Goal: Transaction & Acquisition: Purchase product/service

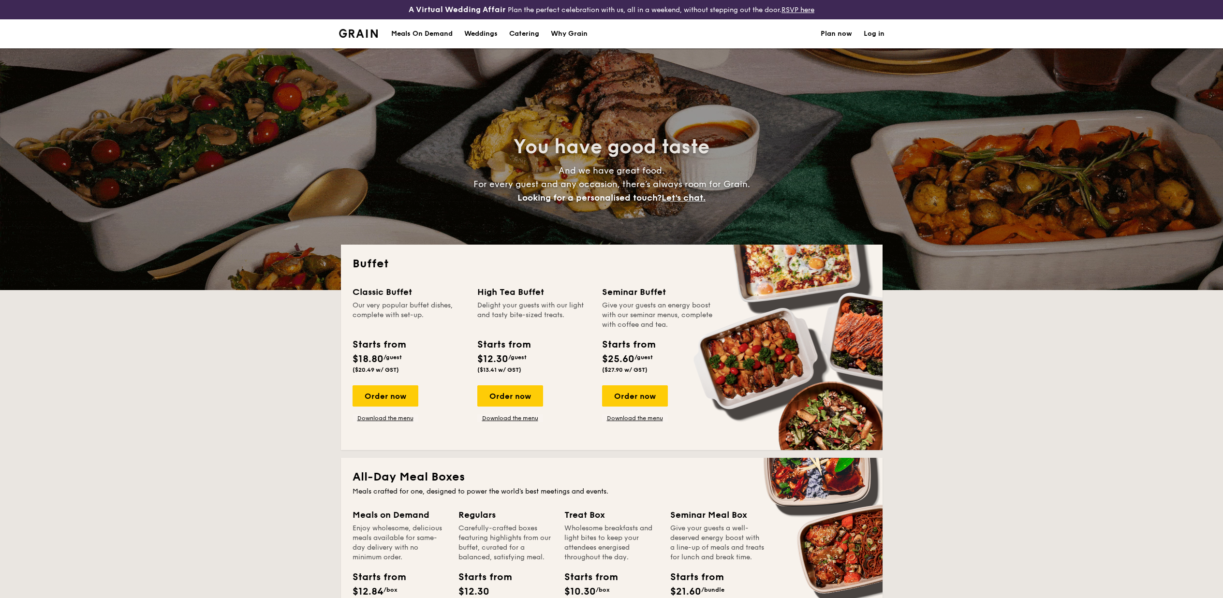
select select
click at [637, 412] on div "Order now Download the menu" at bounding box center [635, 403] width 66 height 37
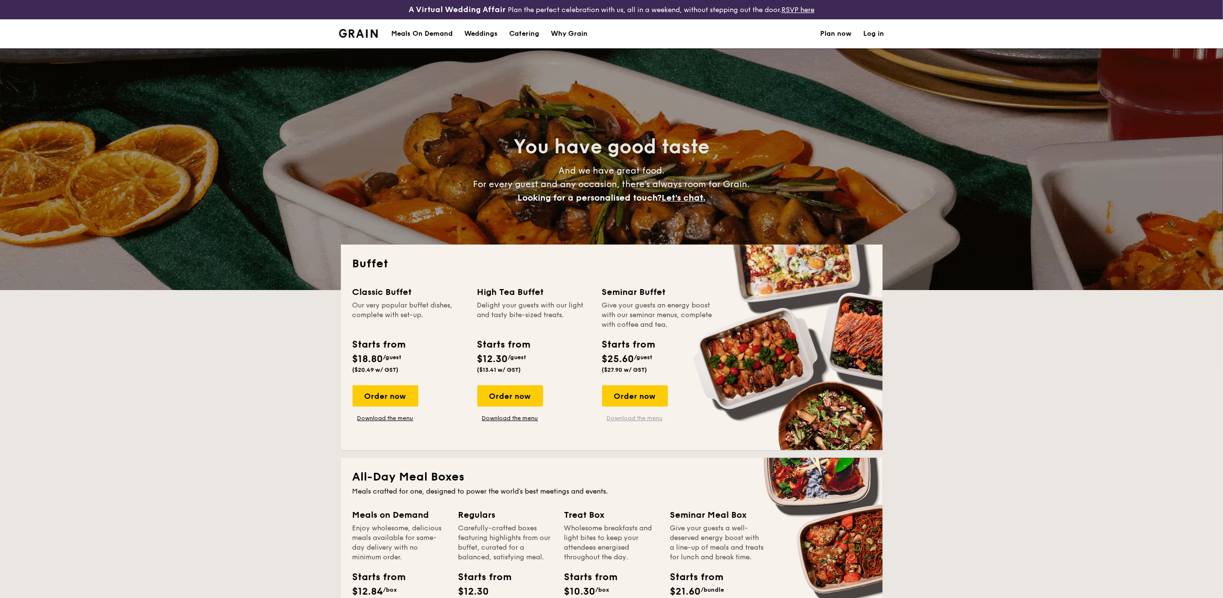
click at [637, 416] on link "Download the menu" at bounding box center [635, 418] width 66 height 8
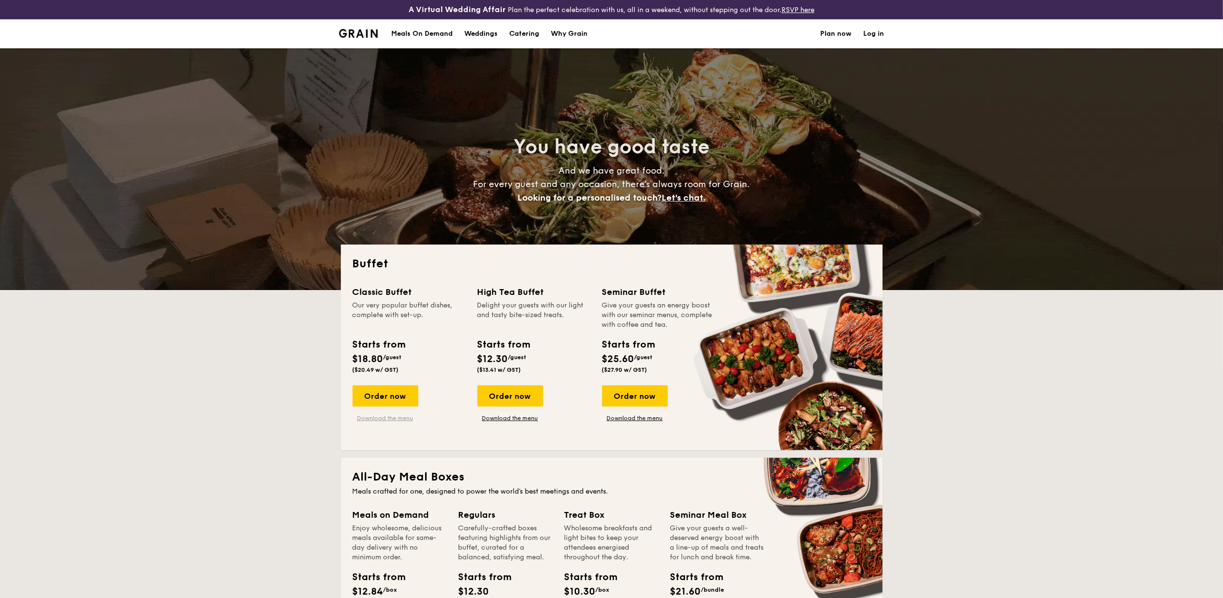
click at [383, 421] on link "Download the menu" at bounding box center [385, 418] width 66 height 8
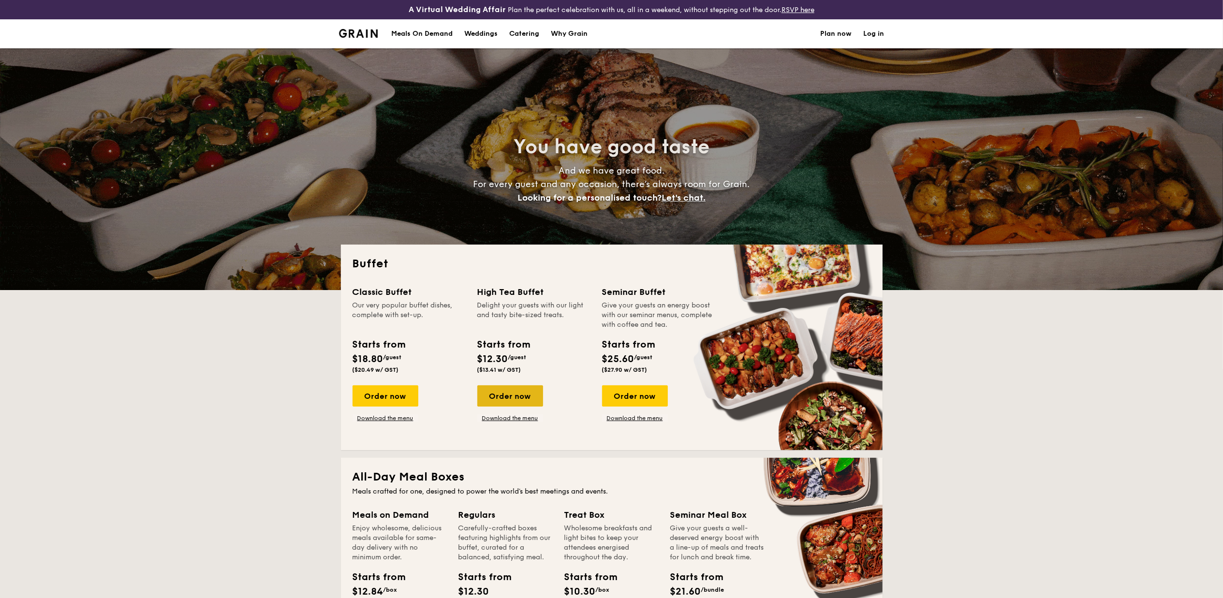
click at [506, 392] on div "Order now" at bounding box center [510, 395] width 66 height 21
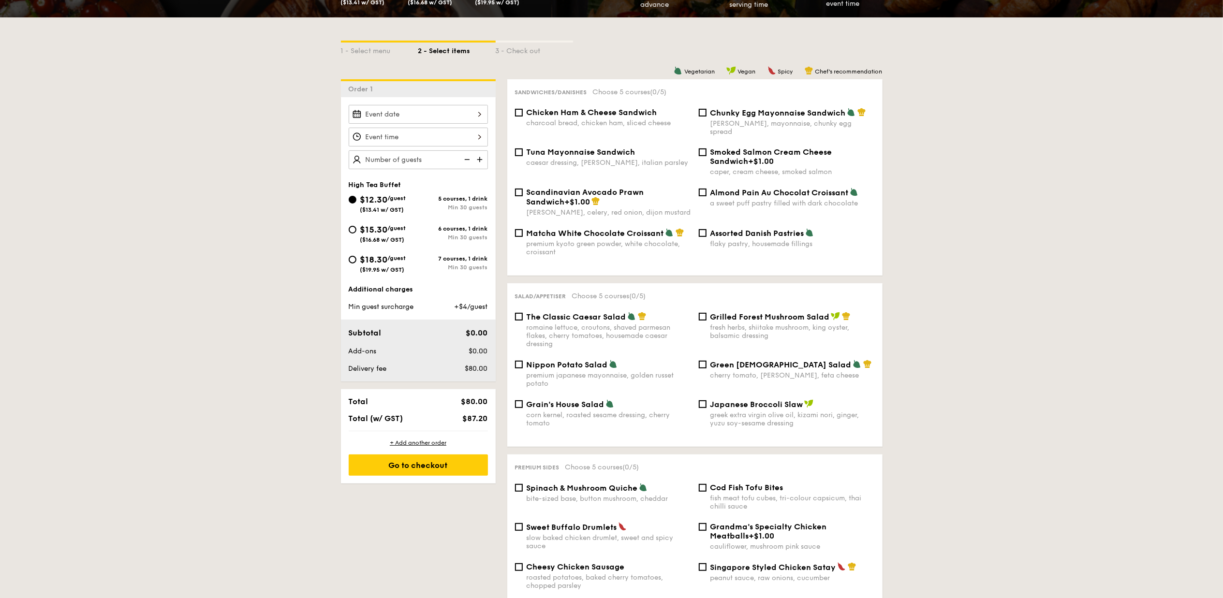
scroll to position [258, 0]
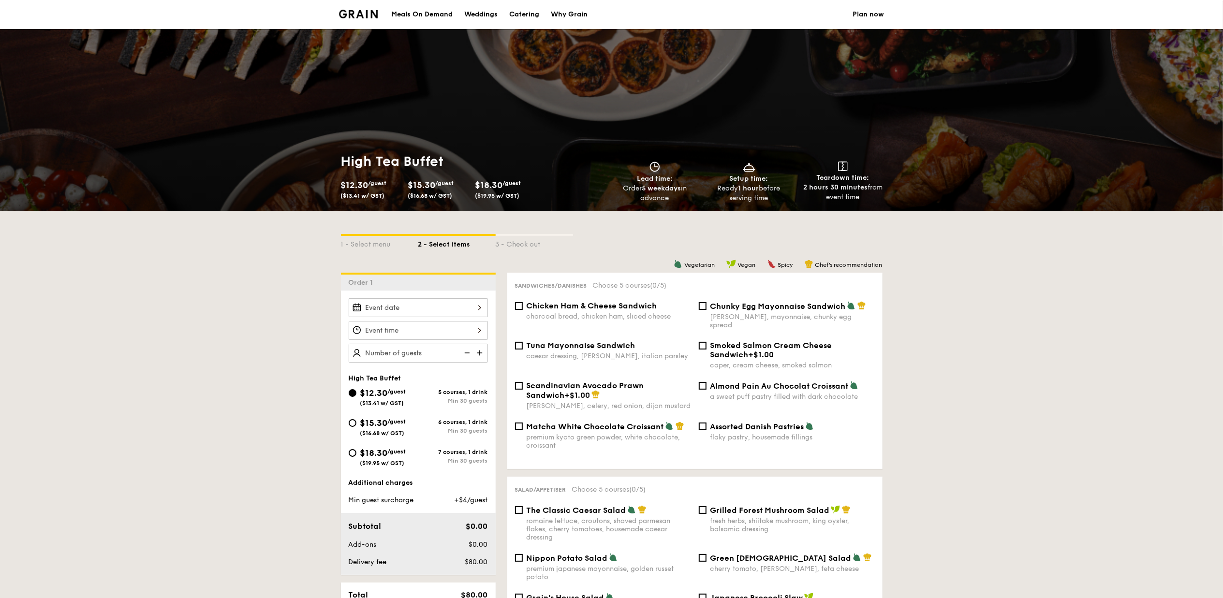
click at [394, 455] on span "/guest" at bounding box center [397, 451] width 18 height 7
click at [356, 455] on input "$18.30 /guest ($19.95 w/ GST) 7 courses, 1 drink Min 30 guests" at bounding box center [353, 453] width 8 height 8
radio input "true"
click at [790, 422] on span "Assorted Danish Pastries" at bounding box center [757, 426] width 94 height 9
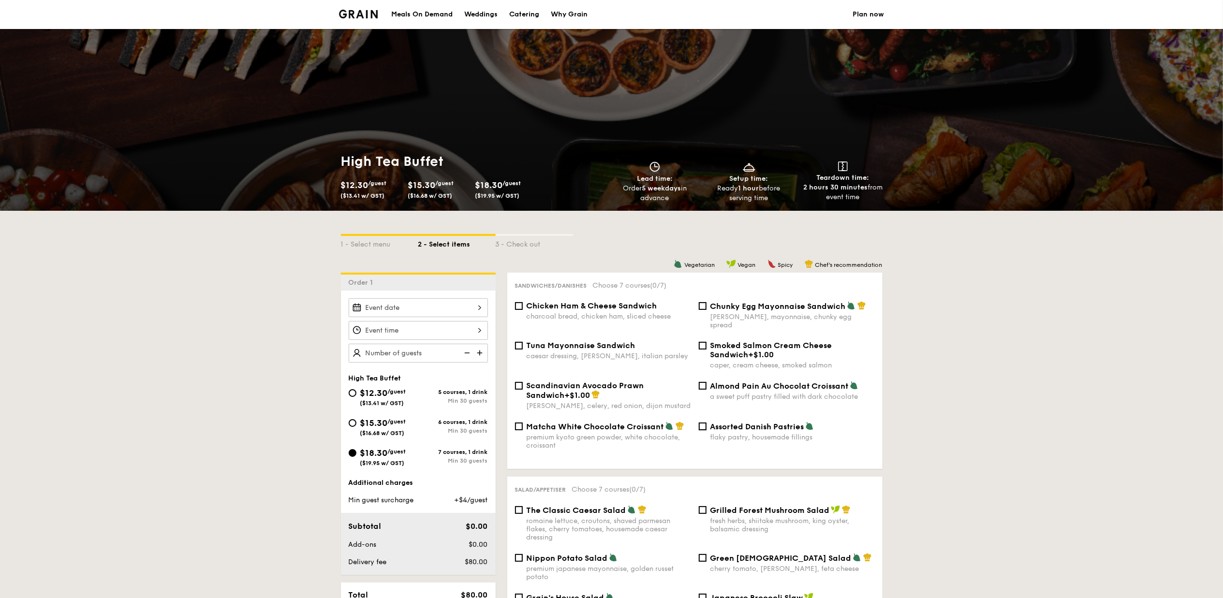
click at [706, 423] on input "Assorted Danish Pastries flaky pastry, housemade fillings" at bounding box center [703, 427] width 8 height 8
click at [790, 422] on span "Assorted Danish Pastries" at bounding box center [757, 426] width 94 height 9
click at [706, 423] on input "Assorted Danish Pastries flaky pastry, housemade fillings" at bounding box center [703, 427] width 8 height 8
checkbox input "false"
click at [811, 341] on span "Smoked Salmon Cream Cheese Sandwich" at bounding box center [771, 350] width 122 height 18
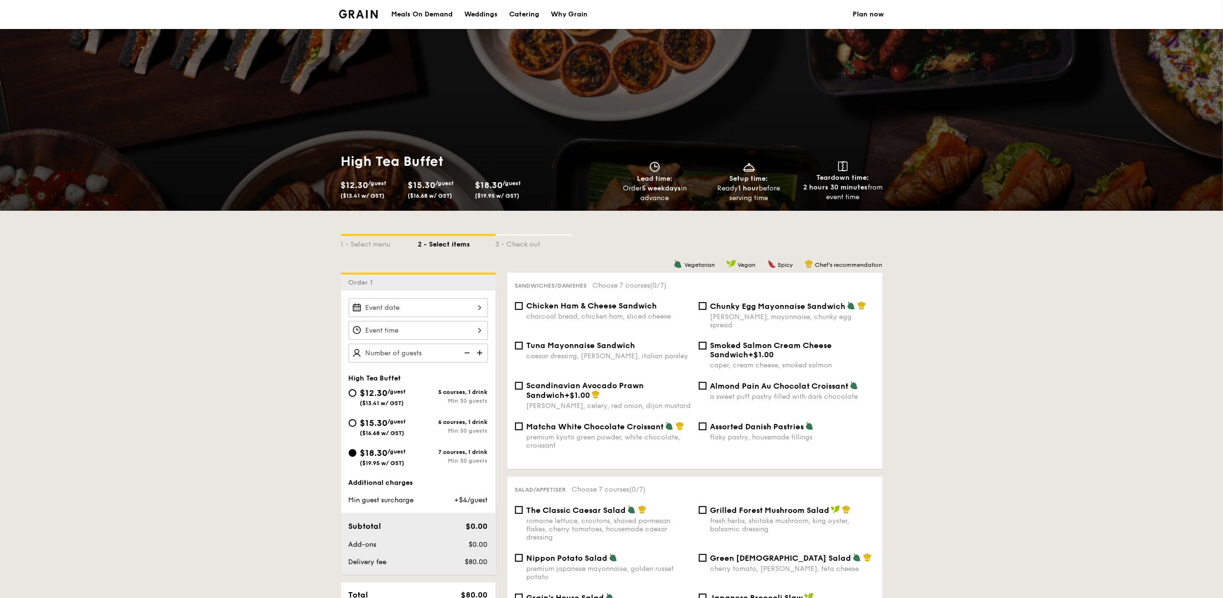
click at [706, 342] on input "Smoked Salmon Cream Cheese Sandwich +$1.00 caper, cream cheese, smoked salmon" at bounding box center [703, 346] width 8 height 8
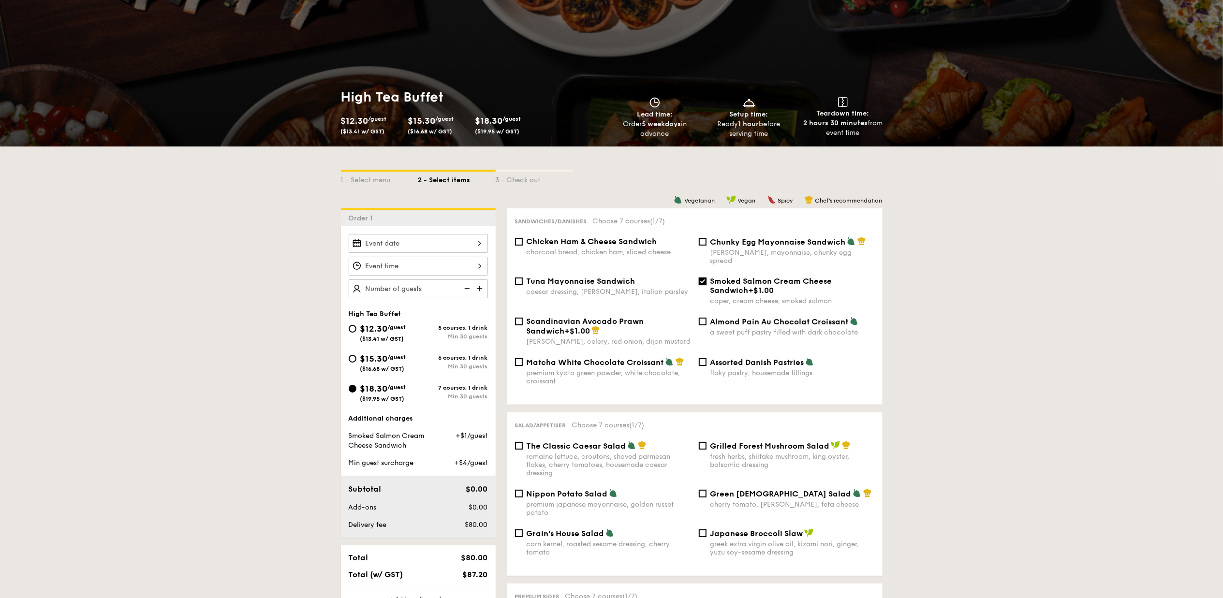
scroll to position [129, 0]
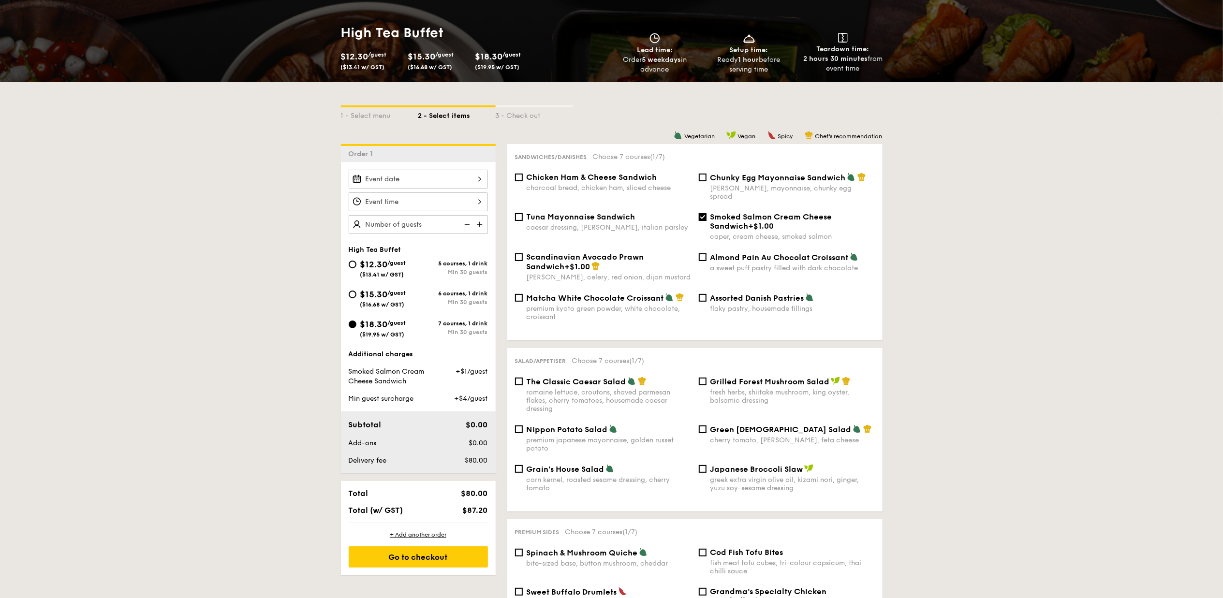
click at [782, 212] on span "Smoked Salmon Cream Cheese Sandwich" at bounding box center [771, 221] width 122 height 18
click at [706, 213] on input "Smoked Salmon Cream Cheese Sandwich +$1.00 caper, cream cheese, smoked salmon" at bounding box center [703, 217] width 8 height 8
checkbox input "false"
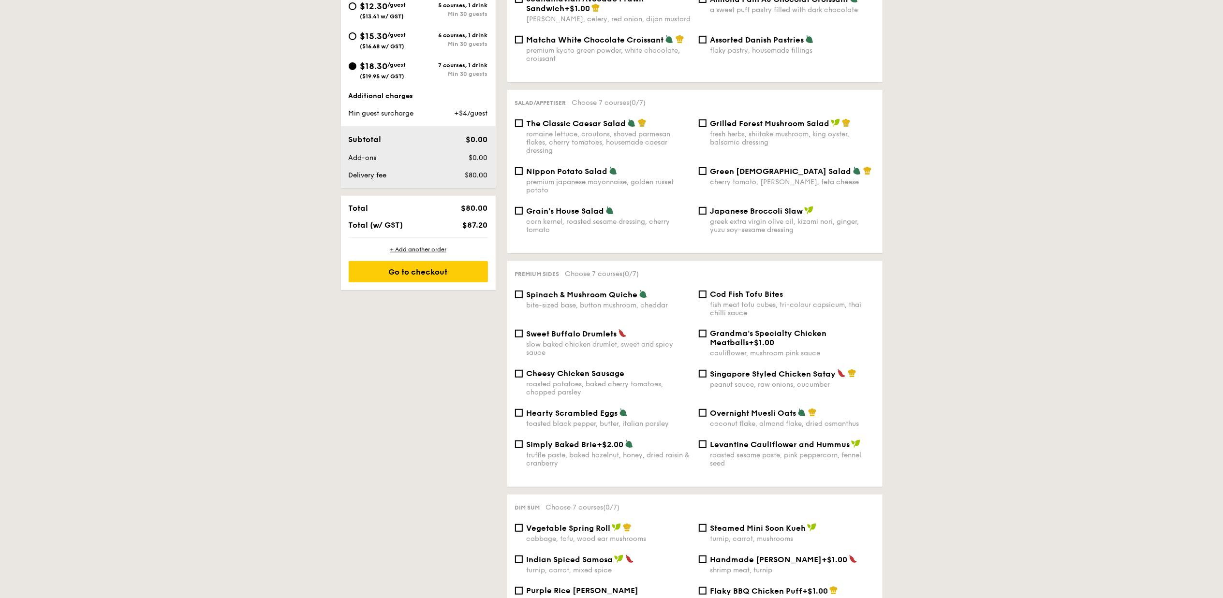
scroll to position [451, 0]
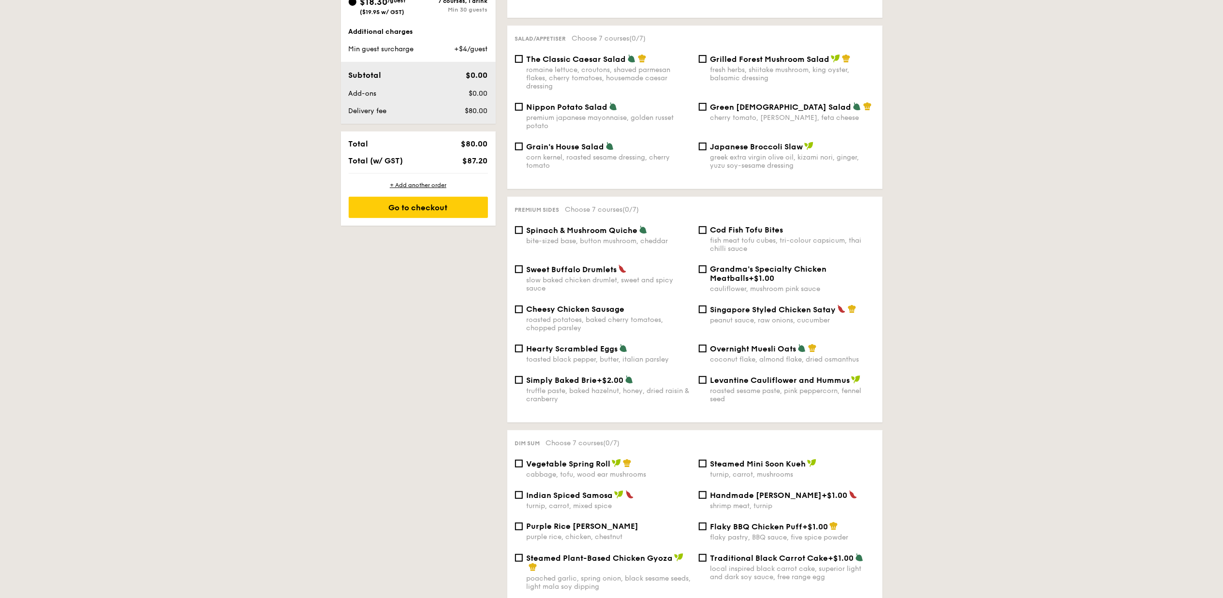
click at [575, 229] on div "Spinach & Mushroom Quiche bite-sized base, button mushroom, cheddar" at bounding box center [609, 235] width 164 height 20
click at [523, 229] on input "Spinach & Mushroom Quiche bite-sized base, button mushroom, cheddar" at bounding box center [519, 230] width 8 height 8
checkbox input "true"
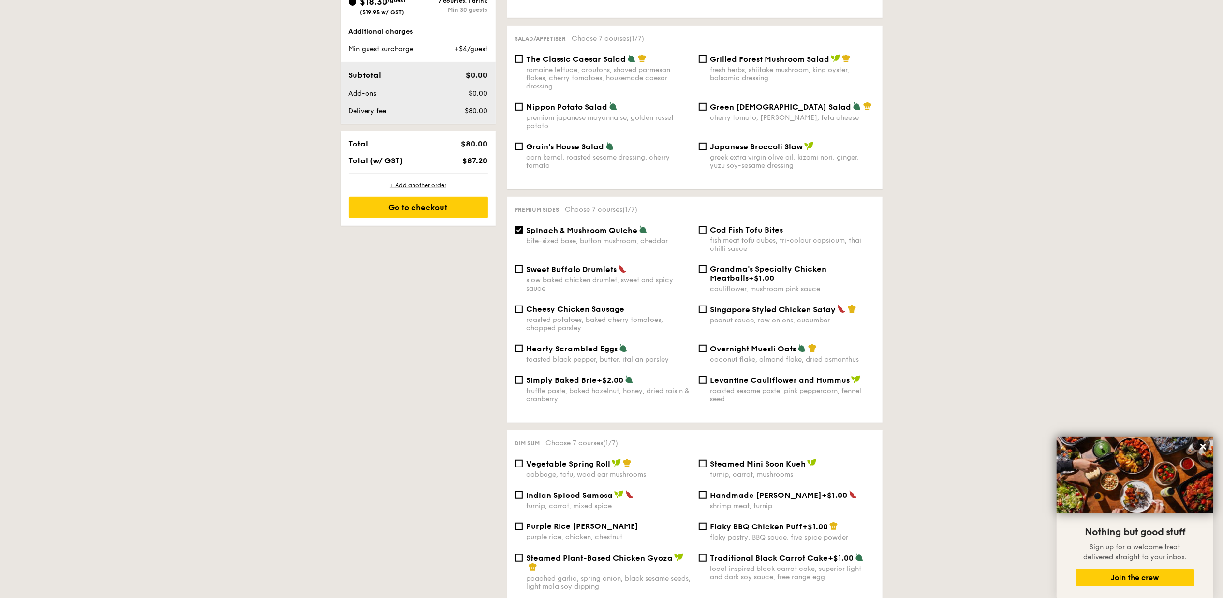
click at [795, 305] on span "Singapore Styled Chicken Satay" at bounding box center [773, 309] width 126 height 9
click at [706, 306] on input "Singapore Styled Chicken Satay peanut sauce, raw onions, cucumber" at bounding box center [703, 310] width 8 height 8
checkbox input "true"
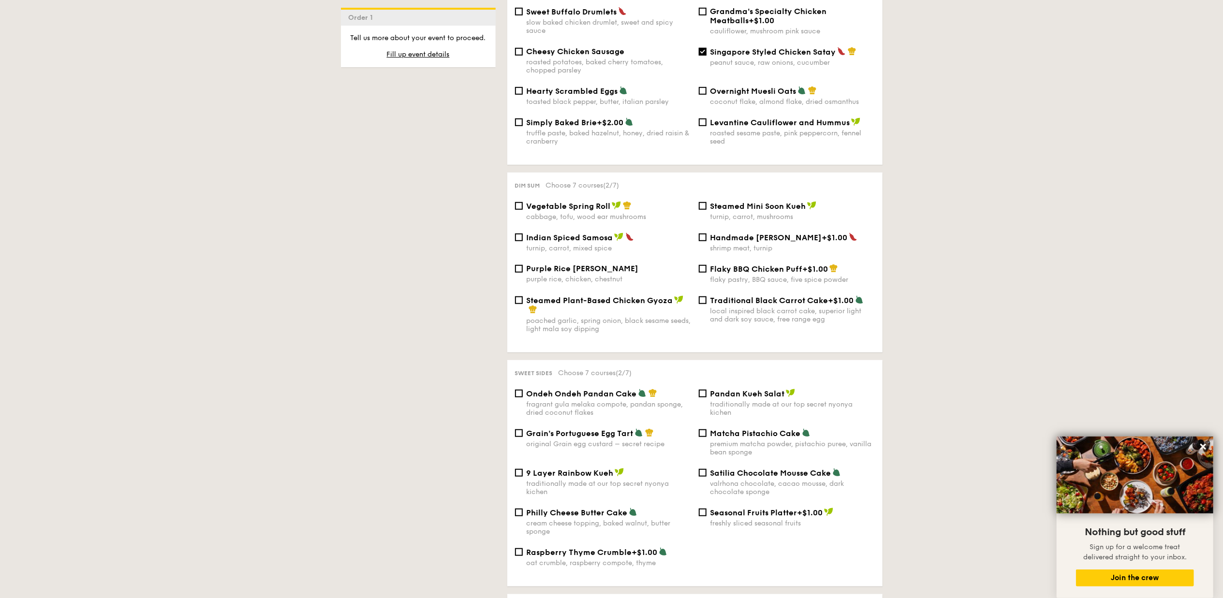
click at [597, 237] on span "Indian Spiced Samosa" at bounding box center [570, 237] width 87 height 9
click at [523, 237] on input "Indian Spiced Samosa turnip, carrot, mixed spice" at bounding box center [519, 238] width 8 height 8
checkbox input "true"
click at [569, 267] on span "Purple Rice [PERSON_NAME]" at bounding box center [583, 268] width 112 height 9
click at [523, 267] on input "Purple Rice Loh Mai Kai purple rice, chicken, chestnut" at bounding box center [519, 269] width 8 height 8
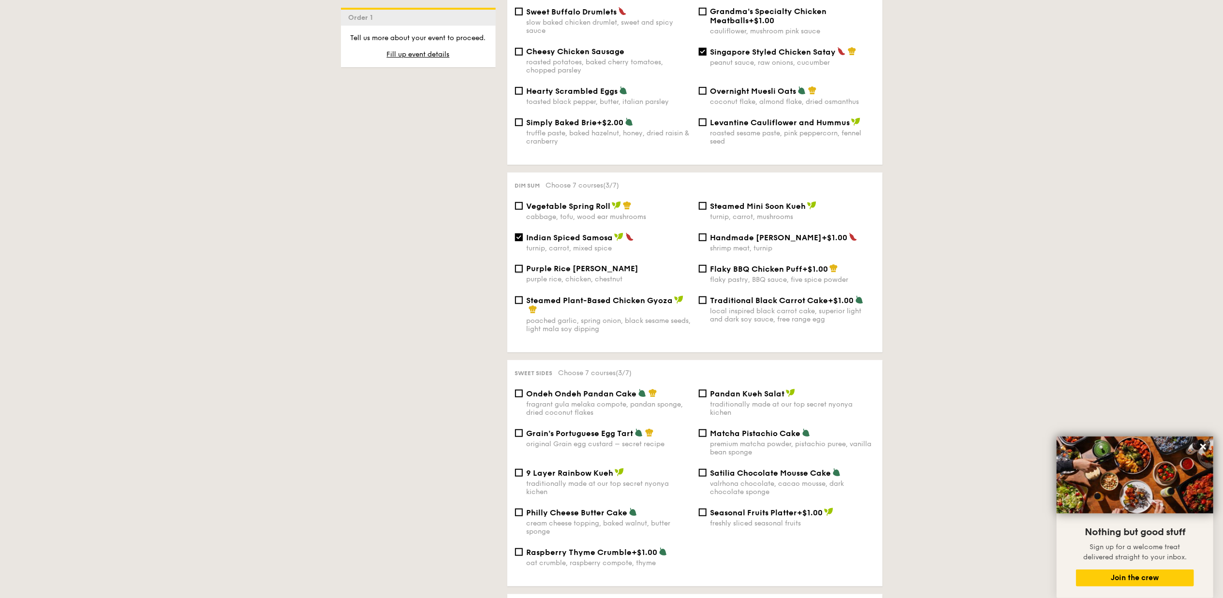
checkbox input "true"
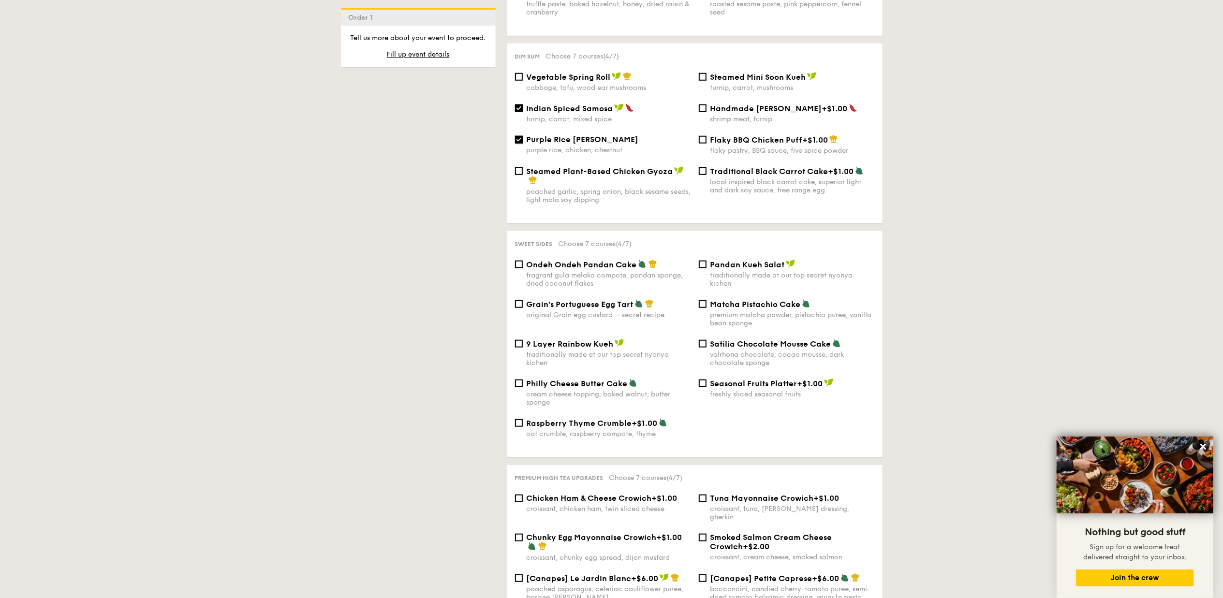
scroll to position [967, 0]
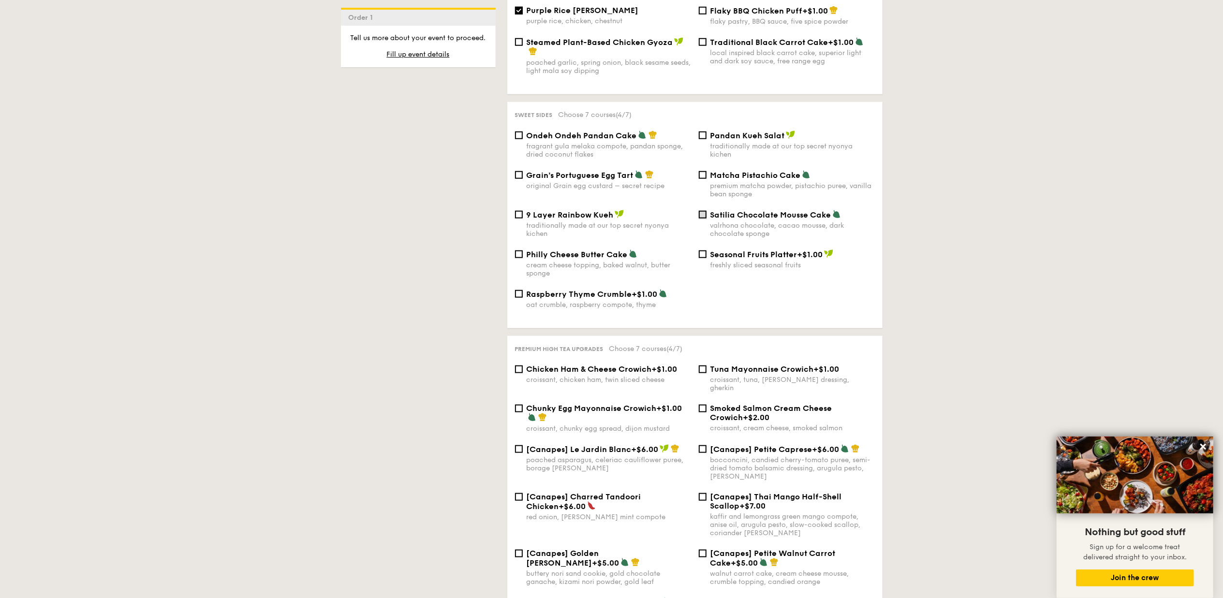
click at [699, 213] on input "Satilia Chocolate Mousse Cake valrhona chocolate, cacao mousse, dark chocolate …" at bounding box center [703, 215] width 8 height 8
checkbox input "true"
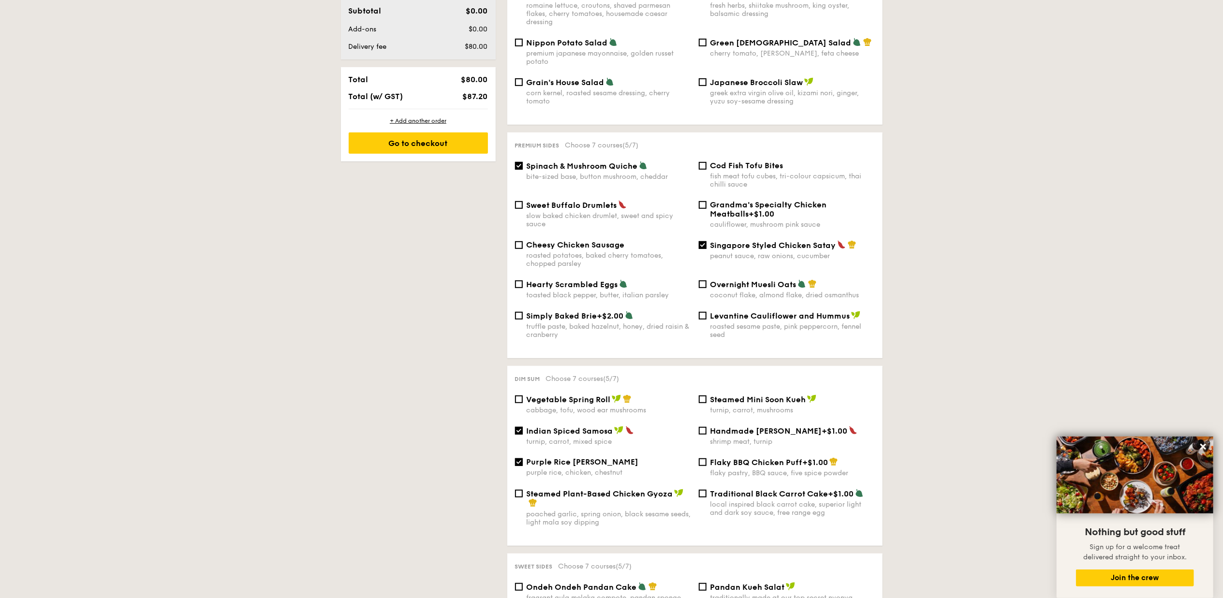
scroll to position [193, 0]
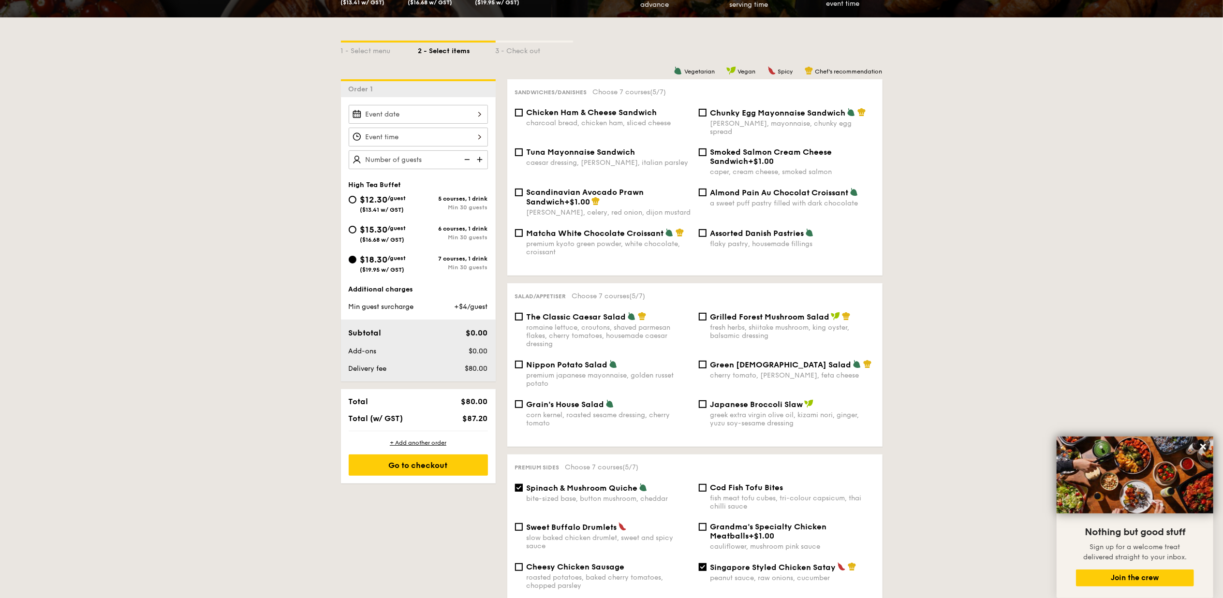
click at [780, 229] on span "Assorted Danish Pastries" at bounding box center [757, 233] width 94 height 9
click at [706, 229] on input "Assorted Danish Pastries flaky pastry, housemade fillings" at bounding box center [703, 233] width 8 height 8
checkbox input "true"
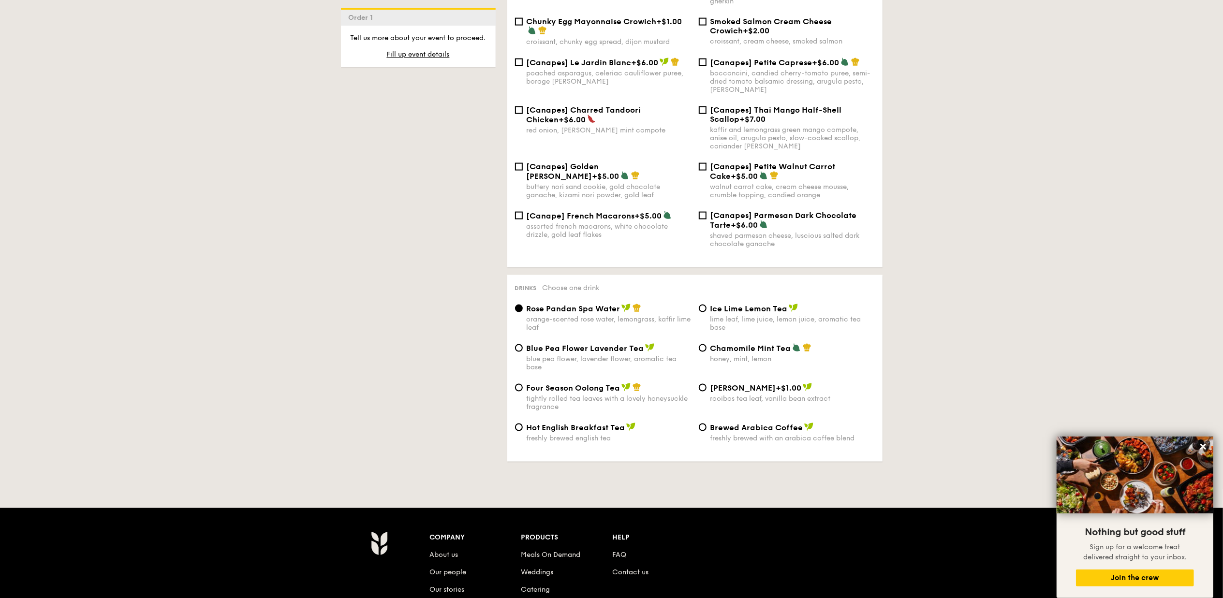
scroll to position [1418, 0]
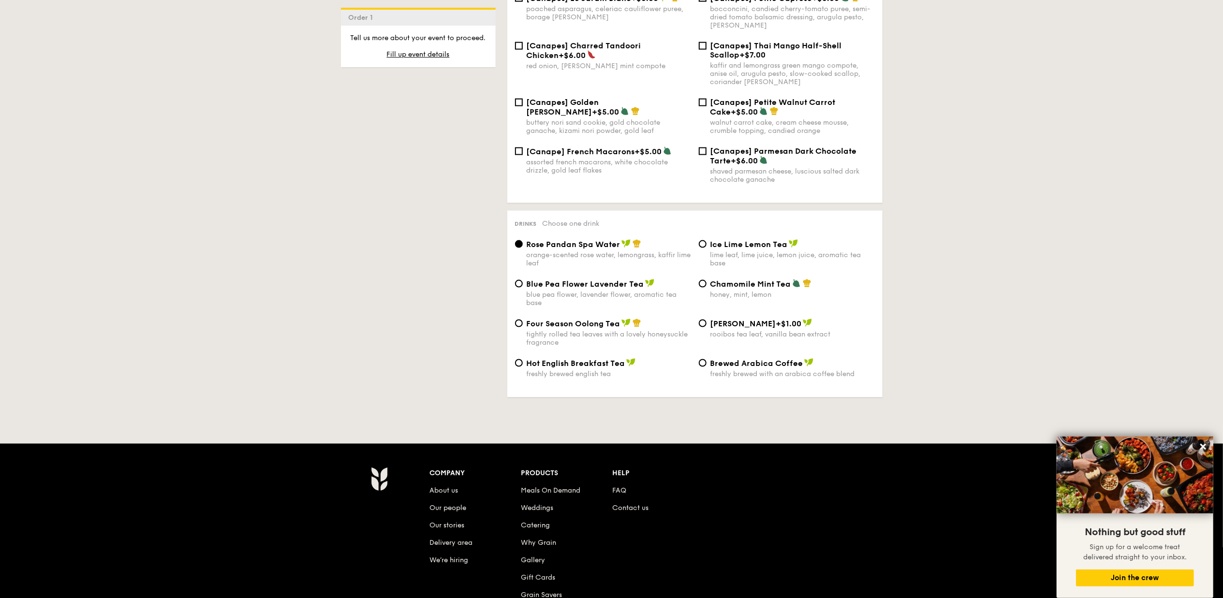
click at [553, 279] on span "Blue Pea Flower Lavender Tea" at bounding box center [585, 283] width 117 height 9
click at [523, 280] on input "Blue Pea Flower Lavender Tea blue pea flower, lavender flower, aromatic tea base" at bounding box center [519, 284] width 8 height 8
radio input "true"
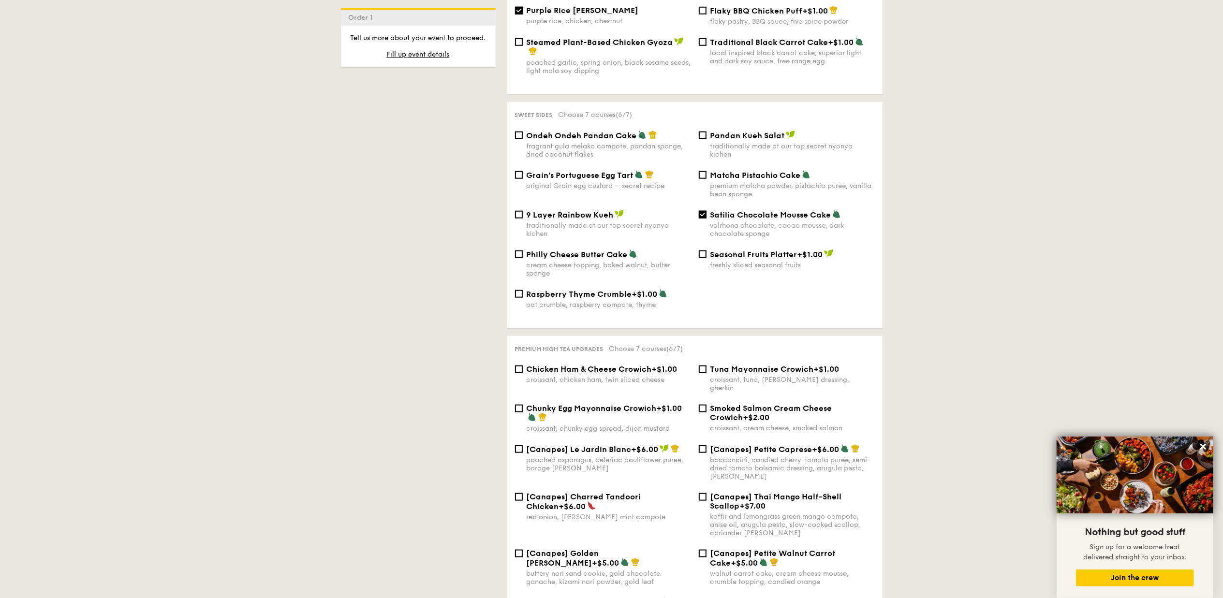
scroll to position [709, 0]
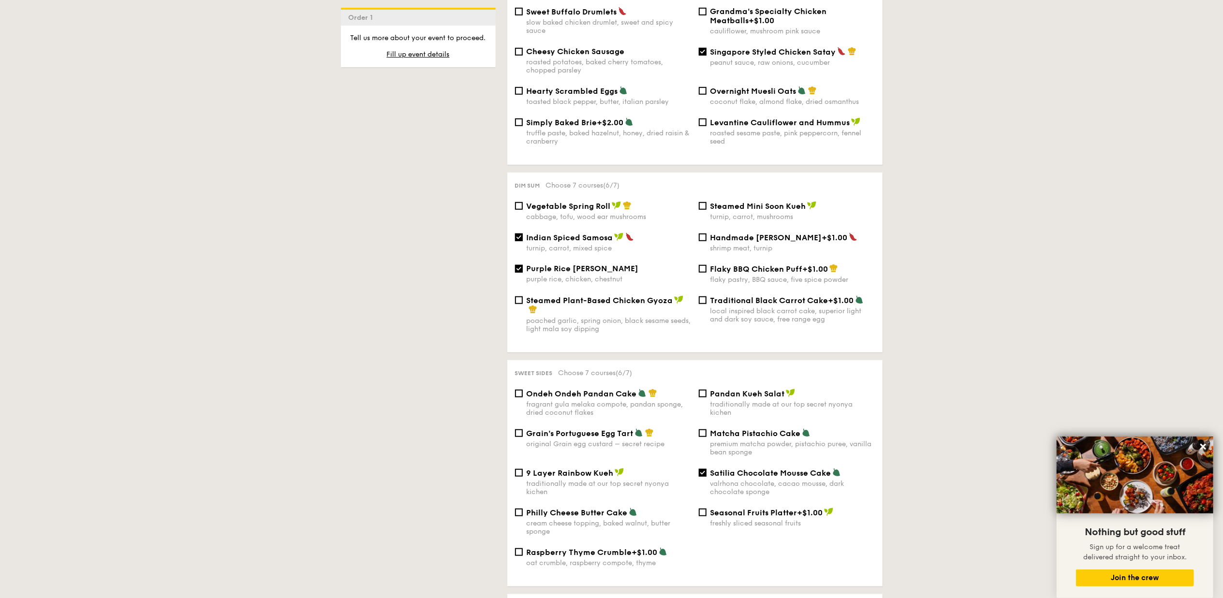
click at [564, 385] on div "Sweet sides Choose 7 courses (6/7) Ondeh Ondeh Pandan Cake fragrant [PERSON_NAM…" at bounding box center [694, 473] width 375 height 226
click at [563, 393] on span "Ondeh Ondeh Pandan Cake" at bounding box center [582, 393] width 110 height 9
click at [523, 393] on input "Ondeh Ondeh Pandan Cake fragrant [PERSON_NAME] melaka compote, pandan sponge, d…" at bounding box center [519, 394] width 8 height 8
checkbox input "true"
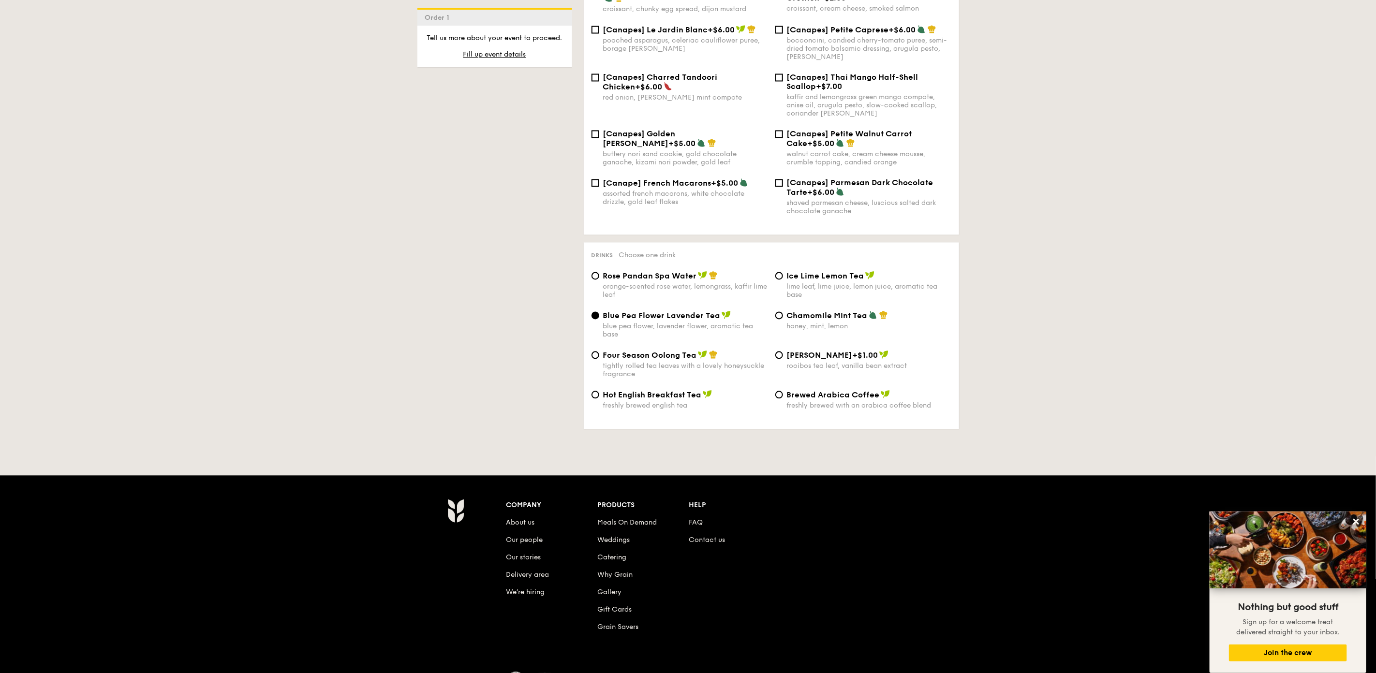
scroll to position [1097, 0]
